Goal: Find specific page/section: Find specific page/section

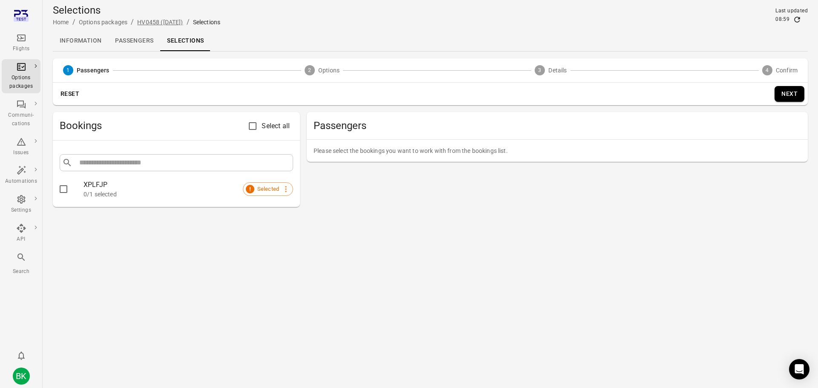
click at [152, 20] on link "HV0458 ([DATE])" at bounding box center [160, 22] width 46 height 7
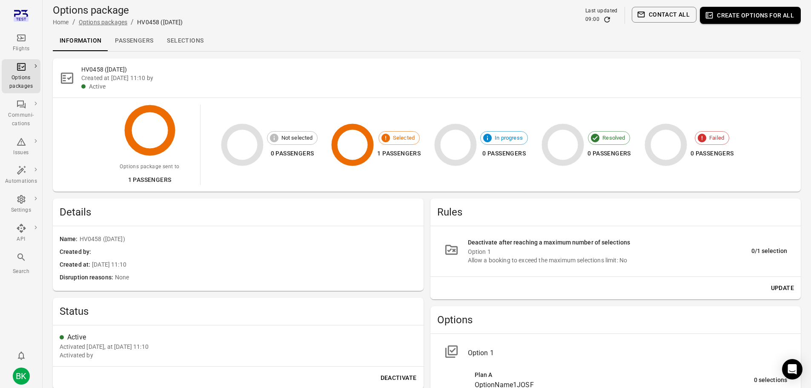
click at [95, 21] on link "Options packages" at bounding box center [103, 22] width 49 height 7
click at [183, 36] on link "Selections" at bounding box center [185, 41] width 50 height 20
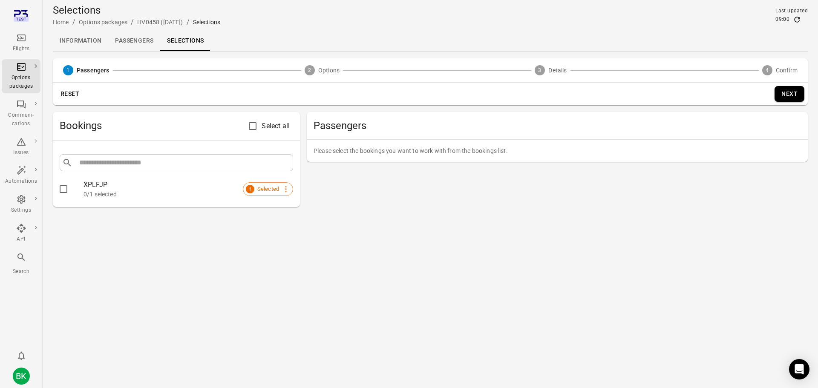
click at [92, 181] on div "XPLFJP" at bounding box center [188, 185] width 210 height 10
copy div "XPLFJP"
click at [137, 181] on div "XPLFJP" at bounding box center [188, 185] width 210 height 10
copy div "XPLFJP"
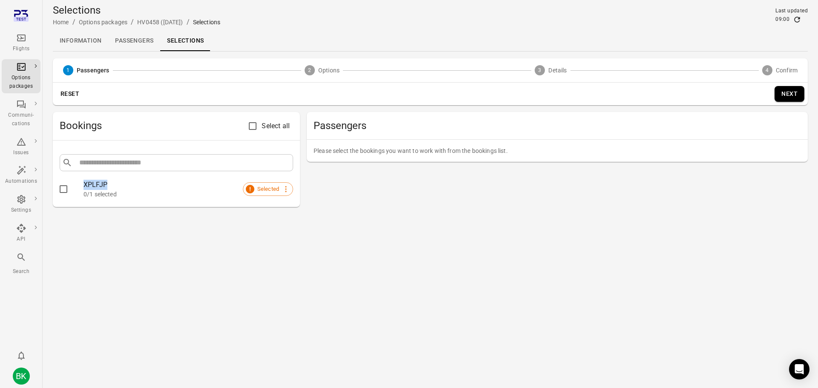
drag, startPoint x: 109, startPoint y: 183, endPoint x: 78, endPoint y: 185, distance: 31.6
click at [78, 185] on li "XPLFJP 0/1 selected Selected" at bounding box center [176, 189] width 233 height 22
